Goal: Entertainment & Leisure: Consume media (video, audio)

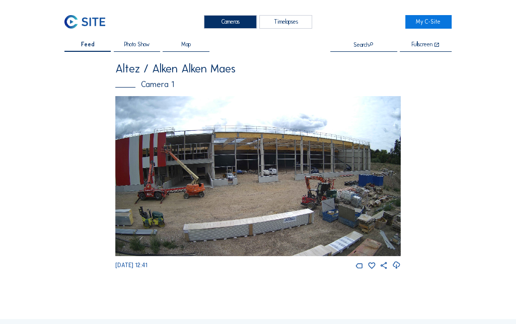
click at [283, 168] on img at bounding box center [257, 176] width 285 height 161
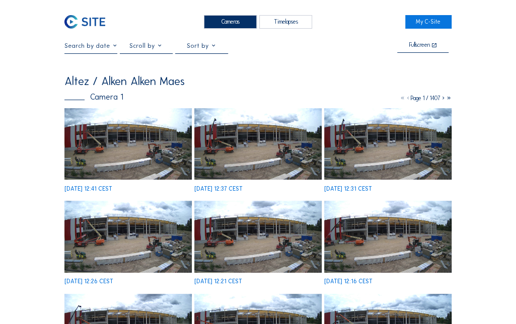
click at [131, 131] on img at bounding box center [127, 143] width 127 height 71
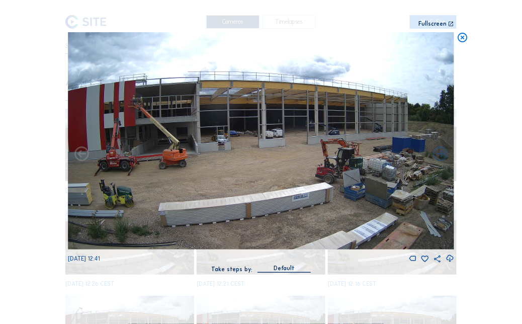
click at [440, 27] on div "Fullscreen" at bounding box center [433, 24] width 28 height 6
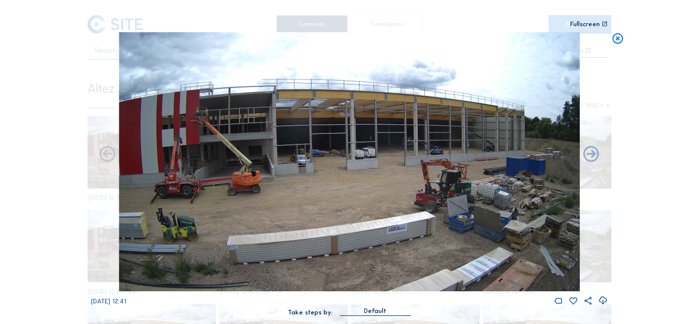
click at [515, 292] on div "[DATE] 12:41" at bounding box center [349, 169] width 517 height 274
